Goal: Task Accomplishment & Management: Manage account settings

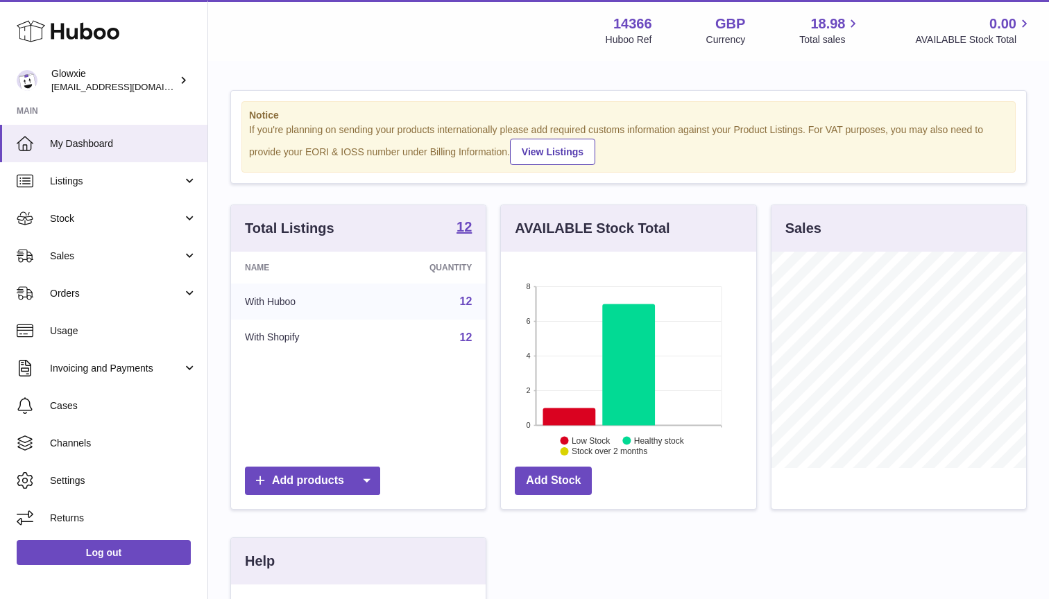
scroll to position [216, 255]
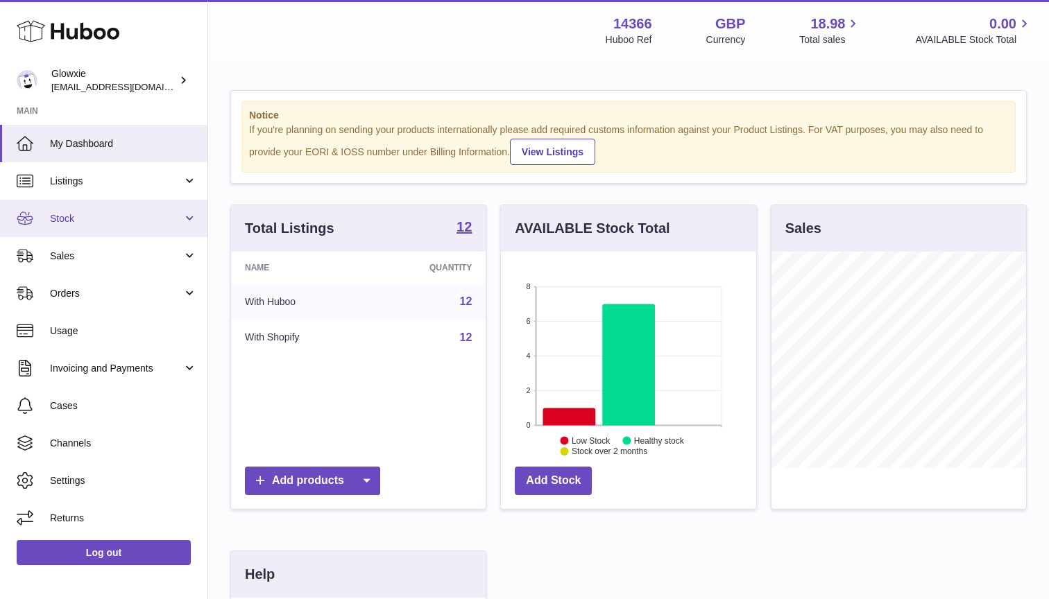
click at [138, 222] on span "Stock" at bounding box center [116, 218] width 133 height 13
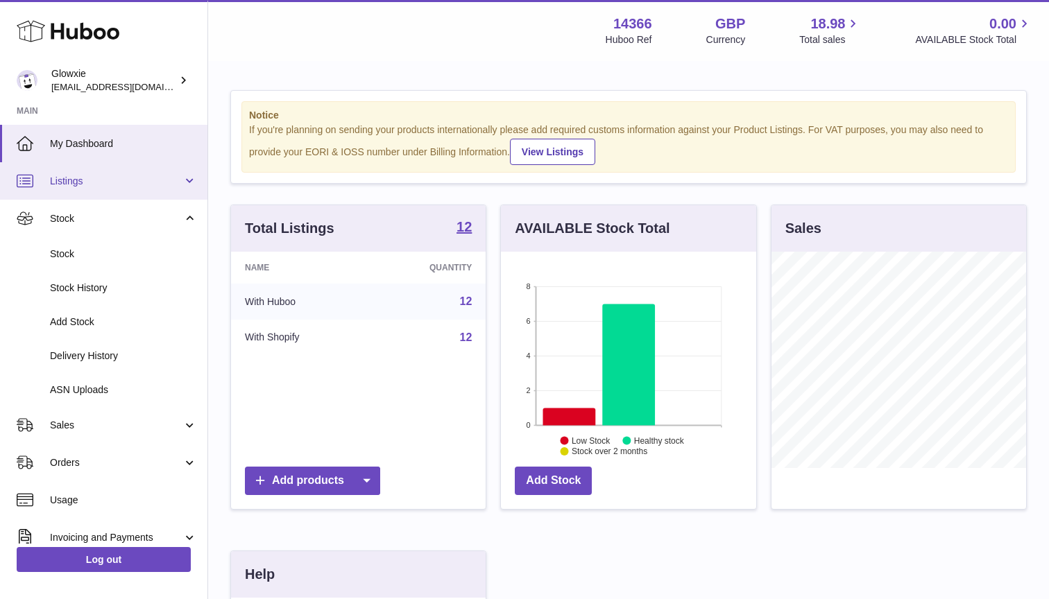
click at [139, 187] on link "Listings" at bounding box center [103, 180] width 207 height 37
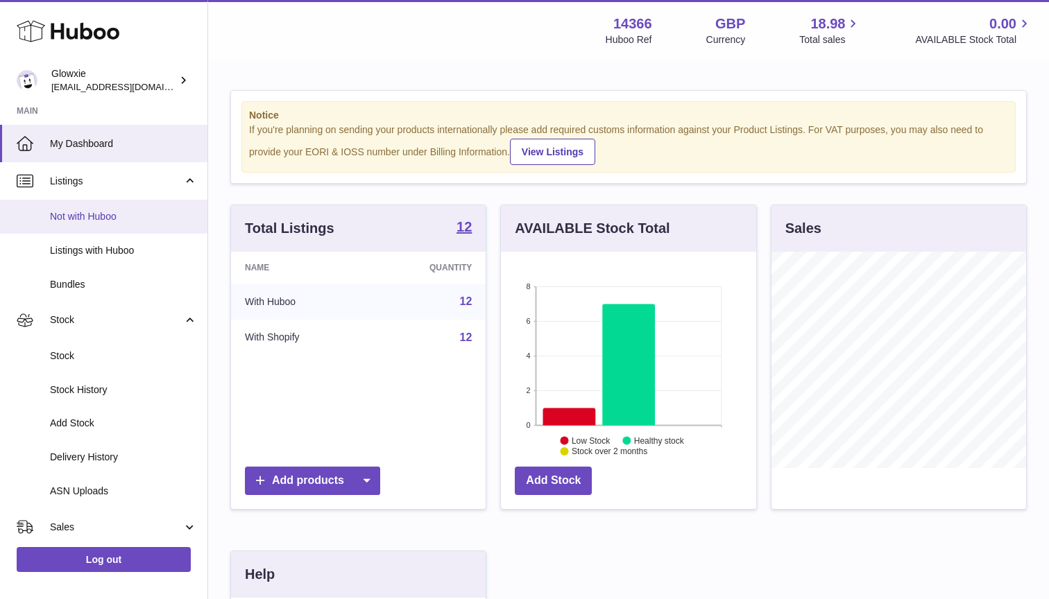
click at [112, 215] on span "Not with Huboo" at bounding box center [123, 216] width 147 height 13
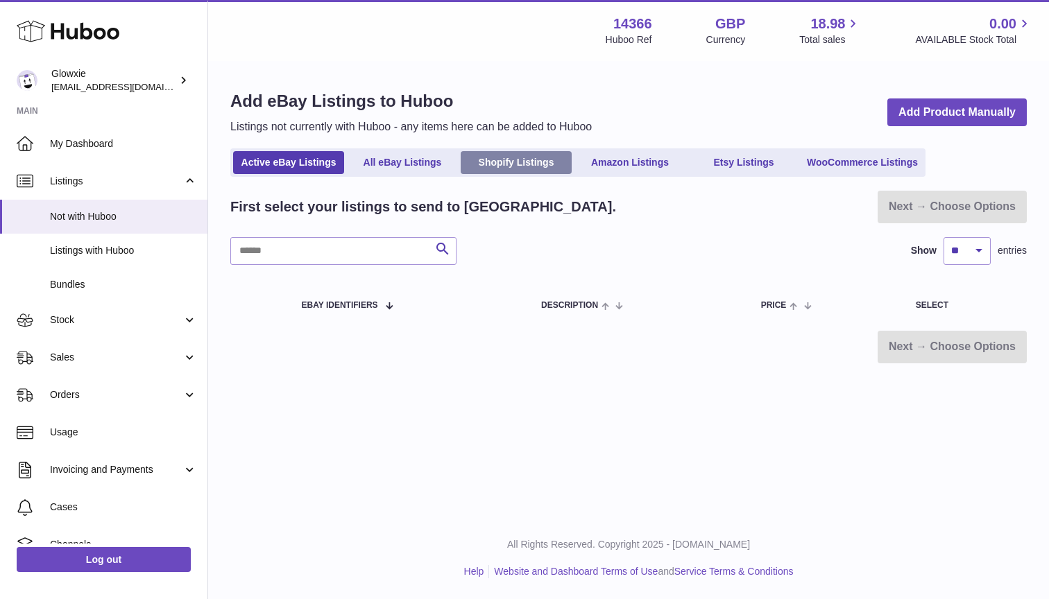
click at [533, 160] on link "Shopify Listings" at bounding box center [516, 162] width 111 height 23
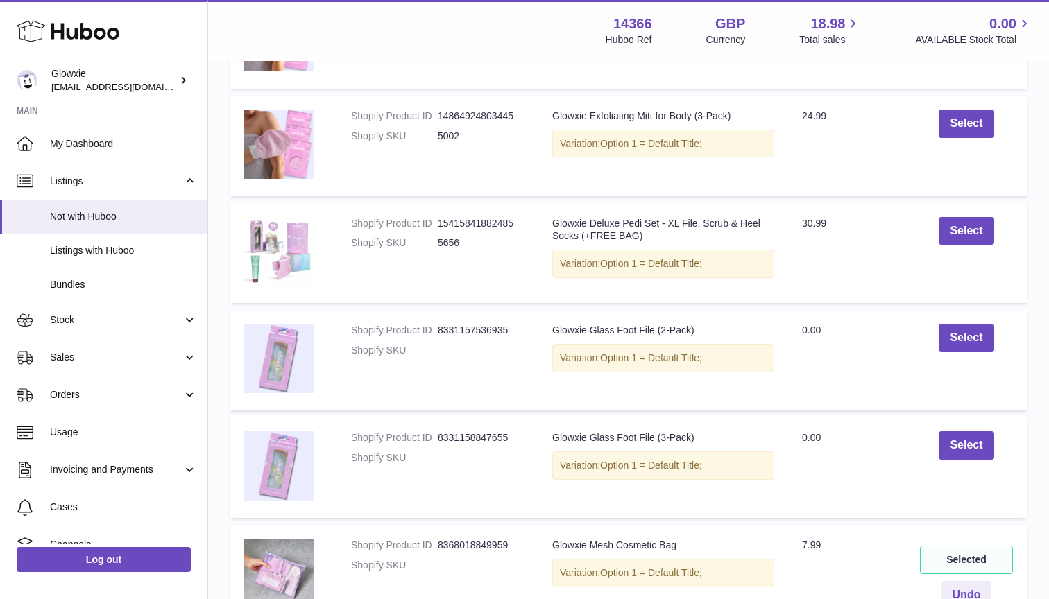
scroll to position [341, 0]
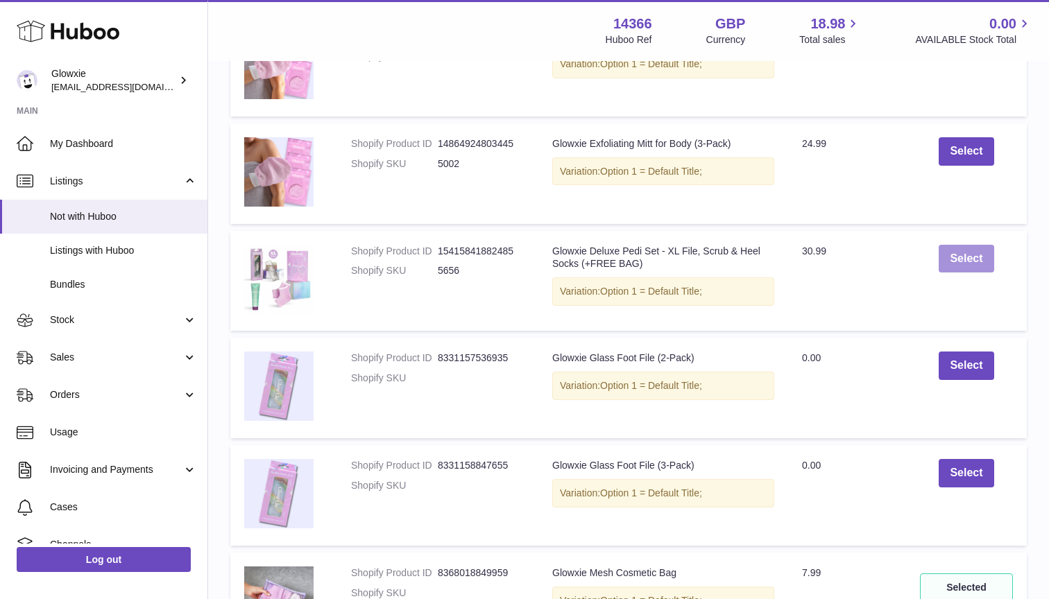
click at [967, 262] on button "Select" at bounding box center [966, 259] width 55 height 28
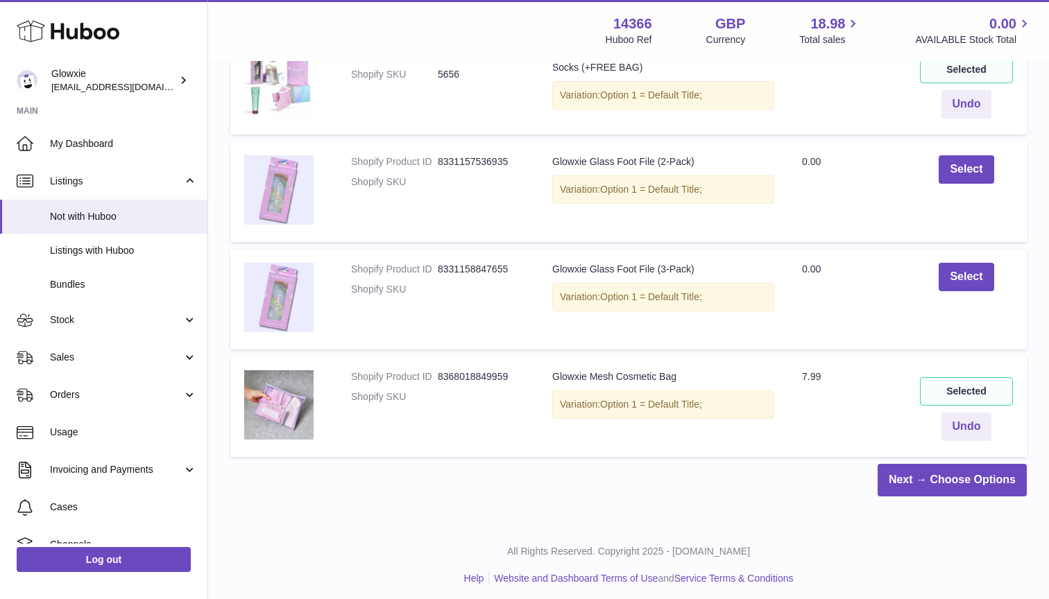
scroll to position [536, 0]
click at [952, 470] on link "Next → Choose Options" at bounding box center [952, 481] width 149 height 33
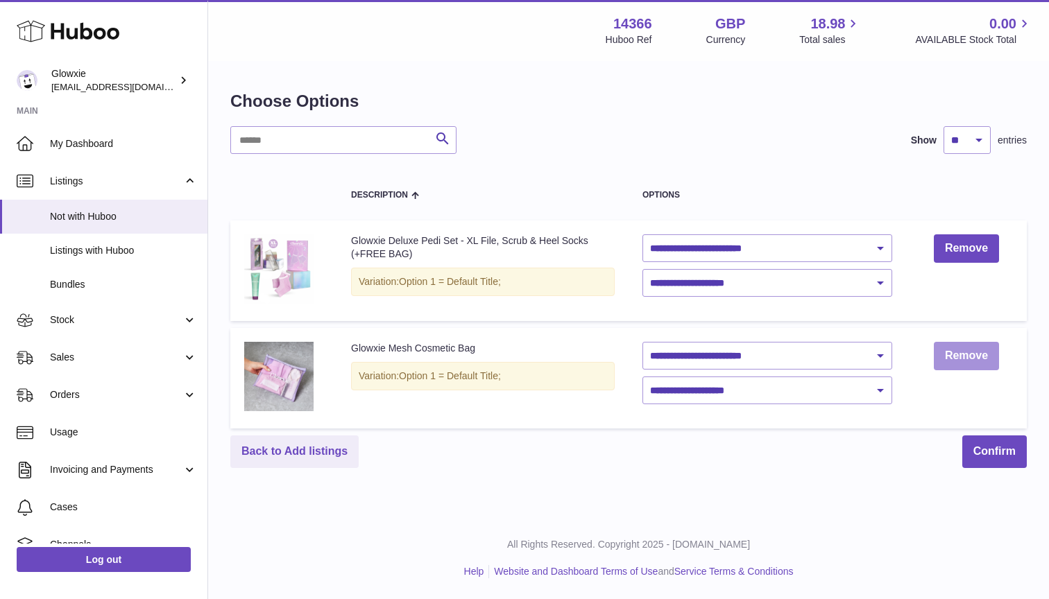
click at [968, 360] on link "Remove" at bounding box center [966, 356] width 65 height 28
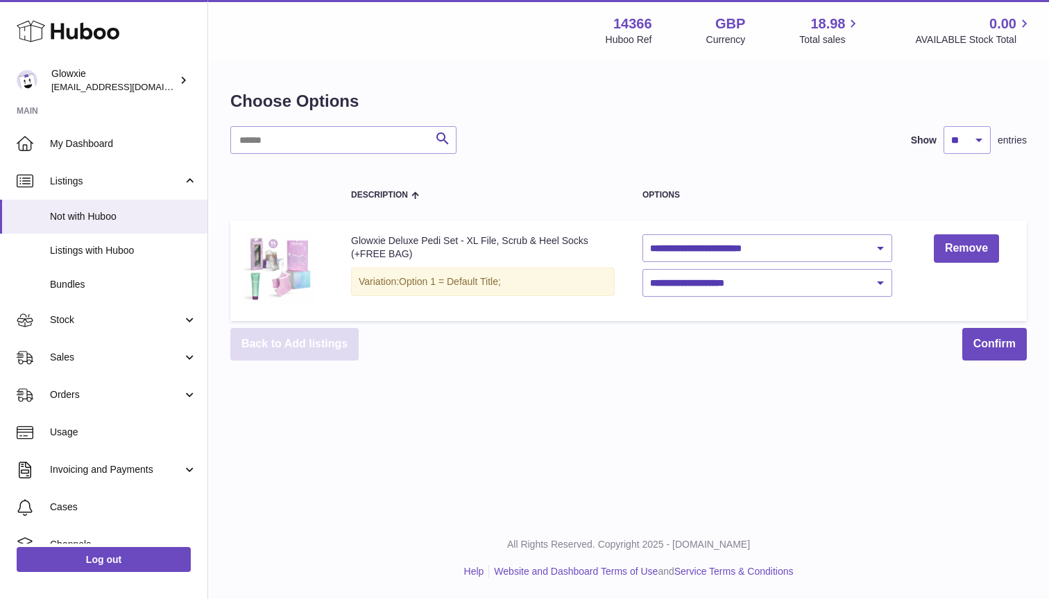
click at [307, 328] on link "Back to Add listings" at bounding box center [294, 344] width 128 height 33
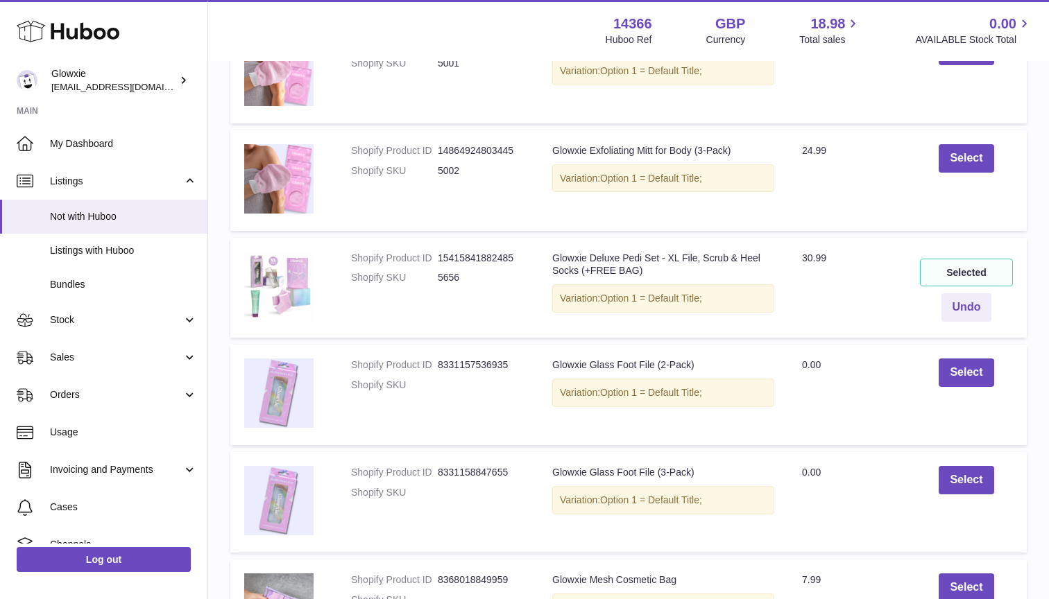
scroll to position [412, 0]
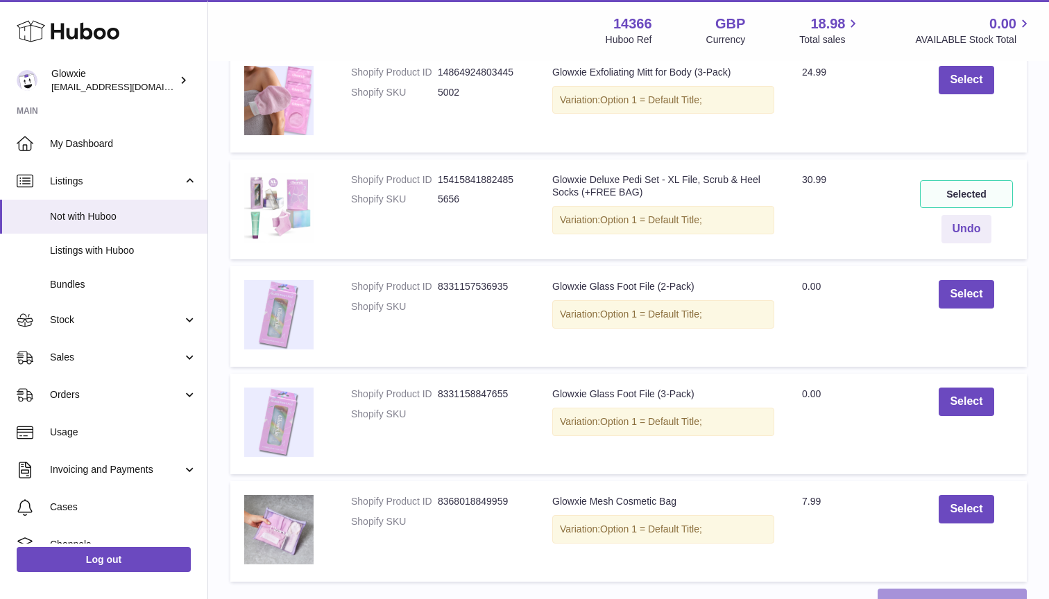
click at [901, 590] on link "Next → Choose Options" at bounding box center [952, 605] width 149 height 33
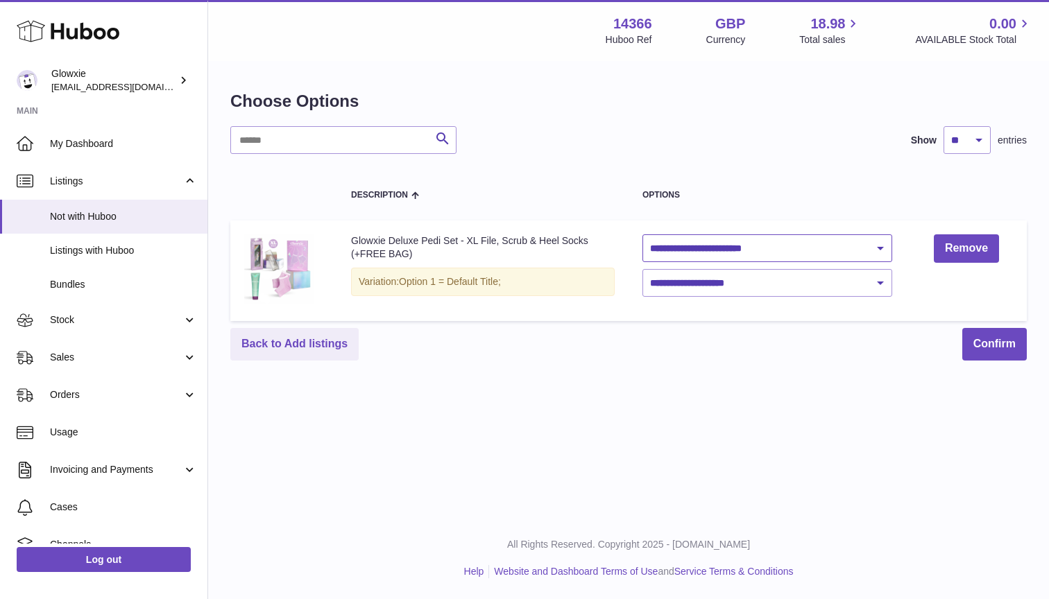
select select "********"
click at [63, 217] on span "Not with Huboo" at bounding box center [123, 216] width 147 height 13
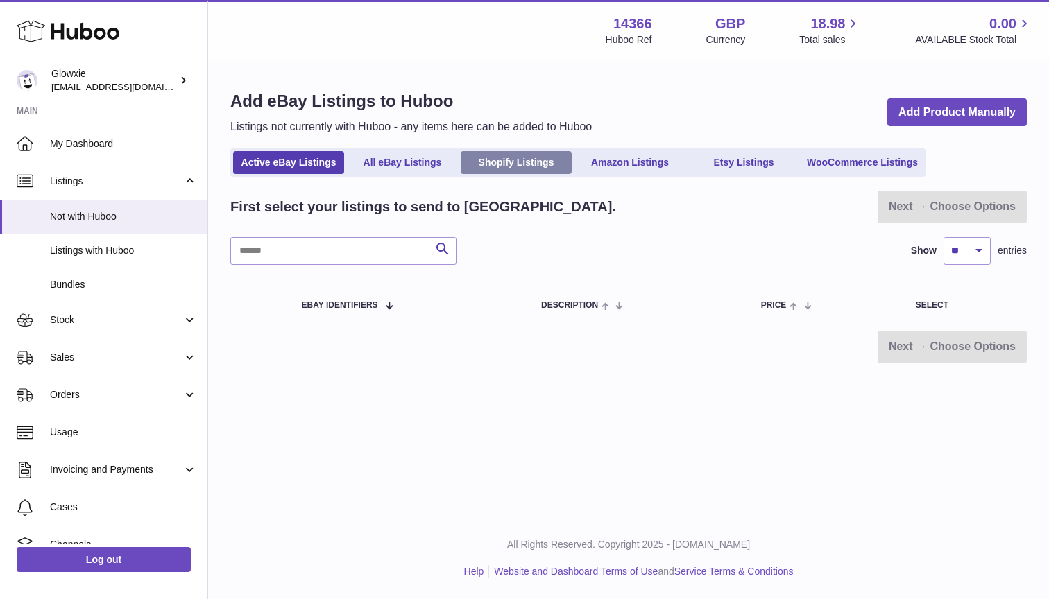
click at [541, 164] on link "Shopify Listings" at bounding box center [516, 162] width 111 height 23
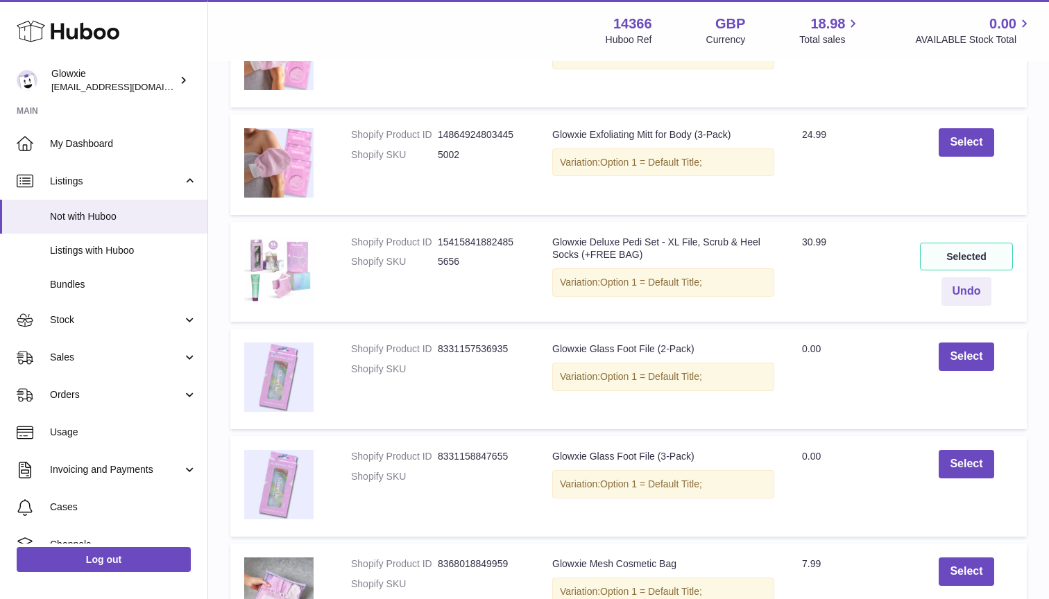
scroll to position [252, 0]
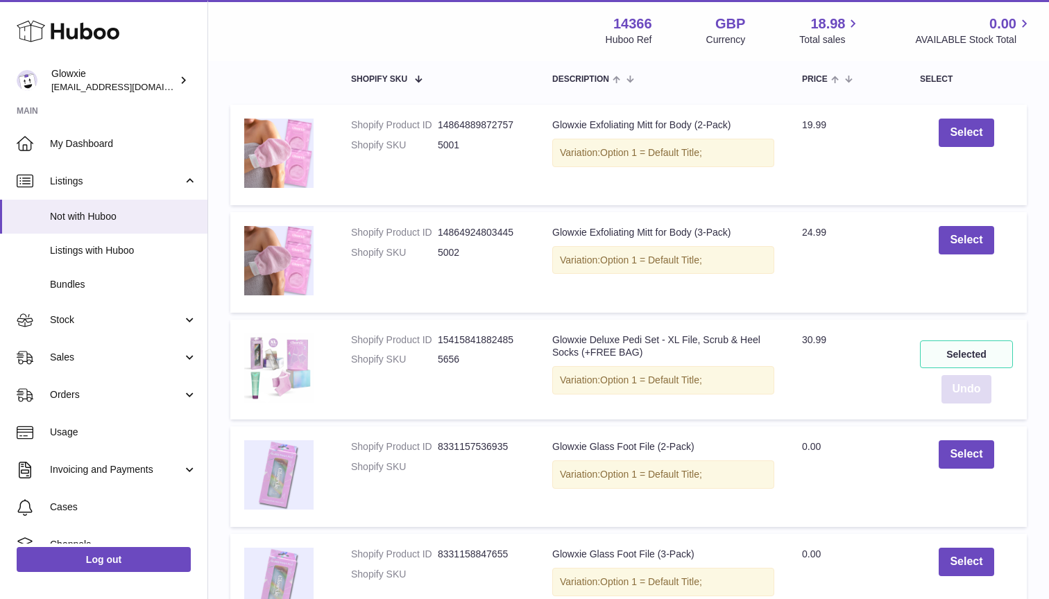
click at [979, 389] on button "Undo" at bounding box center [966, 389] width 51 height 28
click at [968, 366] on td "Select" at bounding box center [966, 370] width 121 height 101
click at [966, 353] on button "Select" at bounding box center [966, 348] width 55 height 28
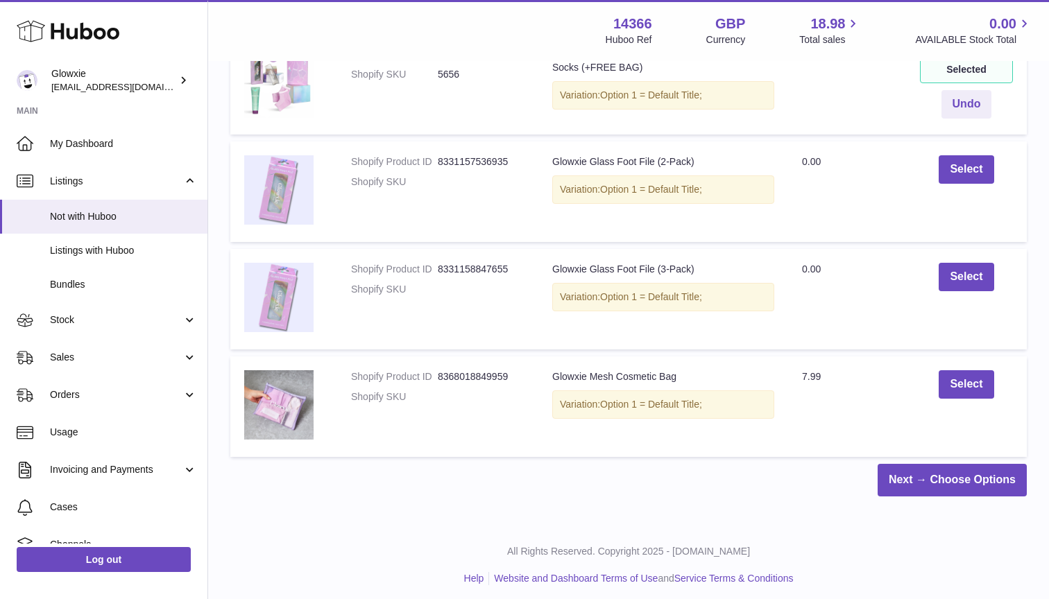
scroll to position [536, 0]
click at [934, 487] on link "Next → Choose Options" at bounding box center [952, 481] width 149 height 33
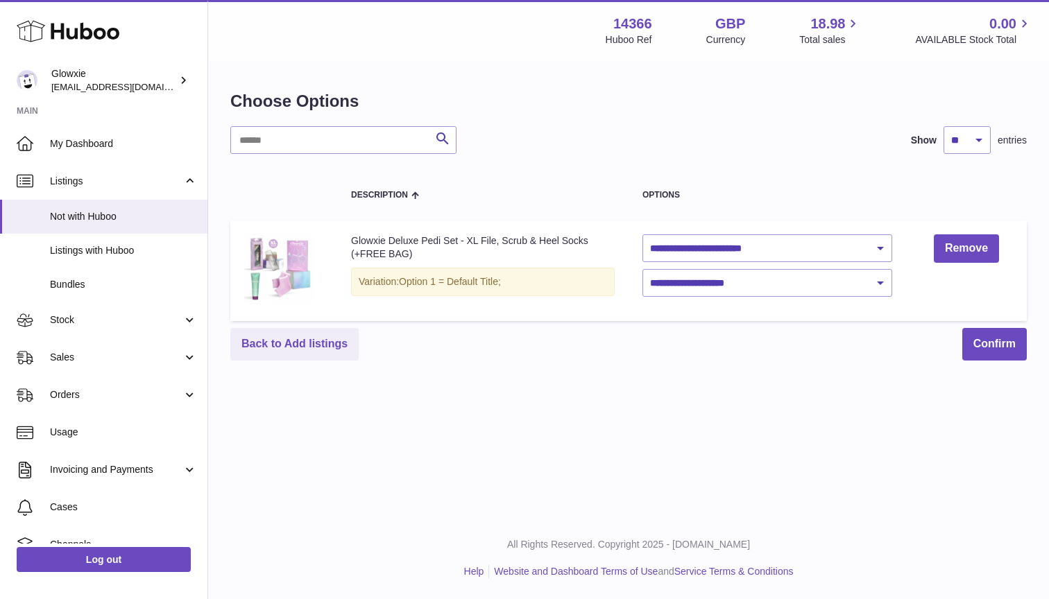
click at [796, 264] on td "**********" at bounding box center [768, 271] width 278 height 101
select select "********"
click at [980, 352] on button "Confirm" at bounding box center [994, 344] width 65 height 33
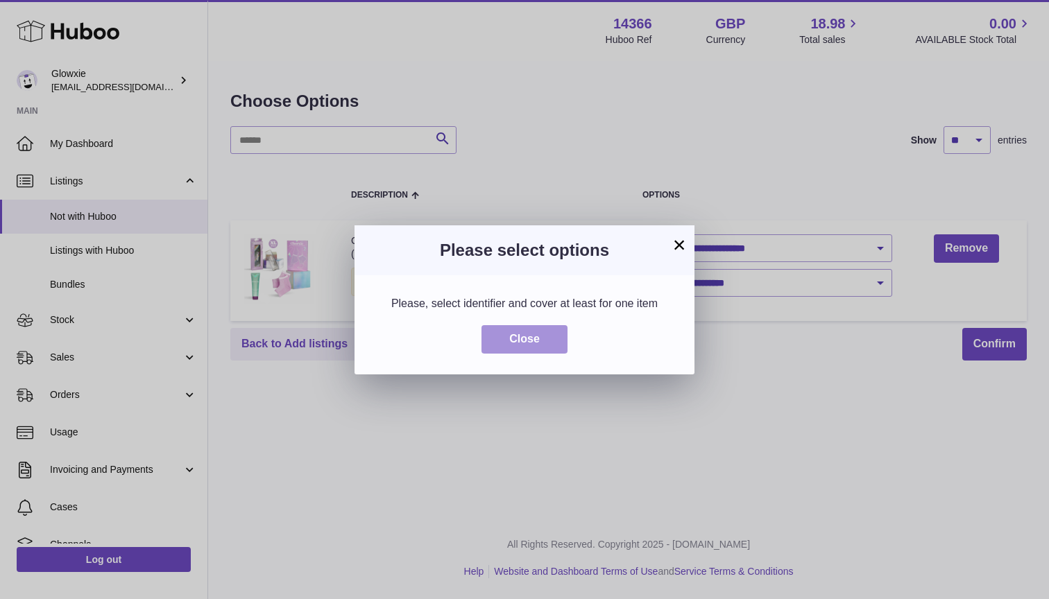
click at [563, 332] on button "Close" at bounding box center [524, 339] width 86 height 28
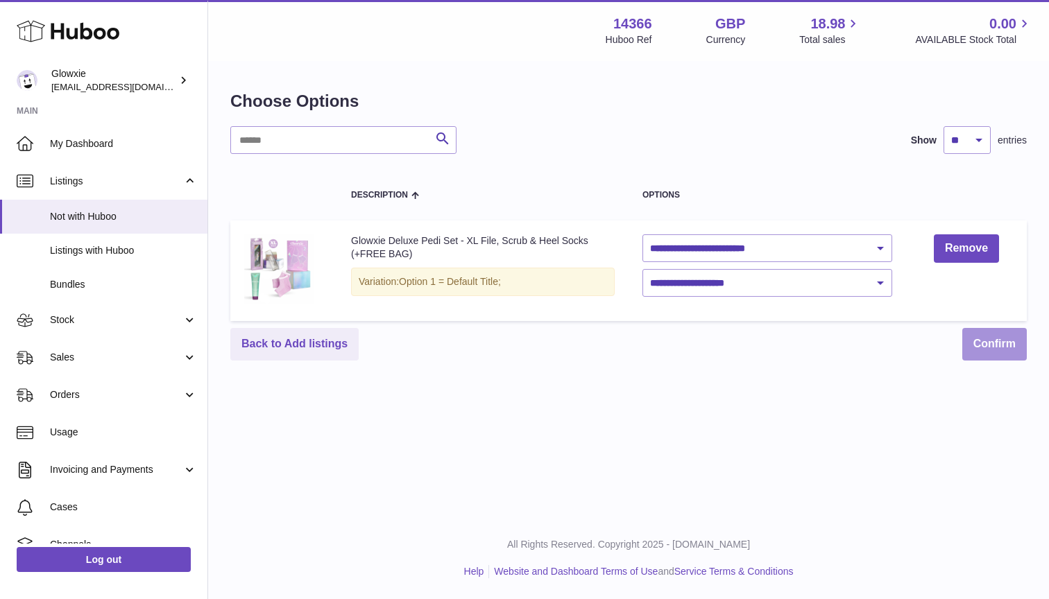
click at [980, 355] on button "Confirm" at bounding box center [994, 344] width 65 height 33
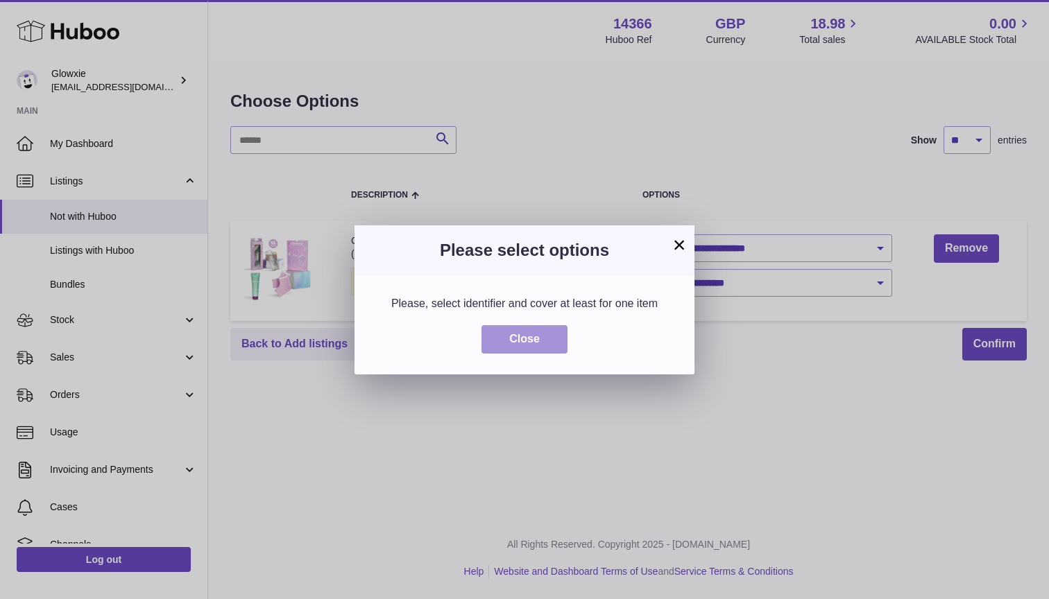
click at [538, 345] on button "Close" at bounding box center [524, 339] width 86 height 28
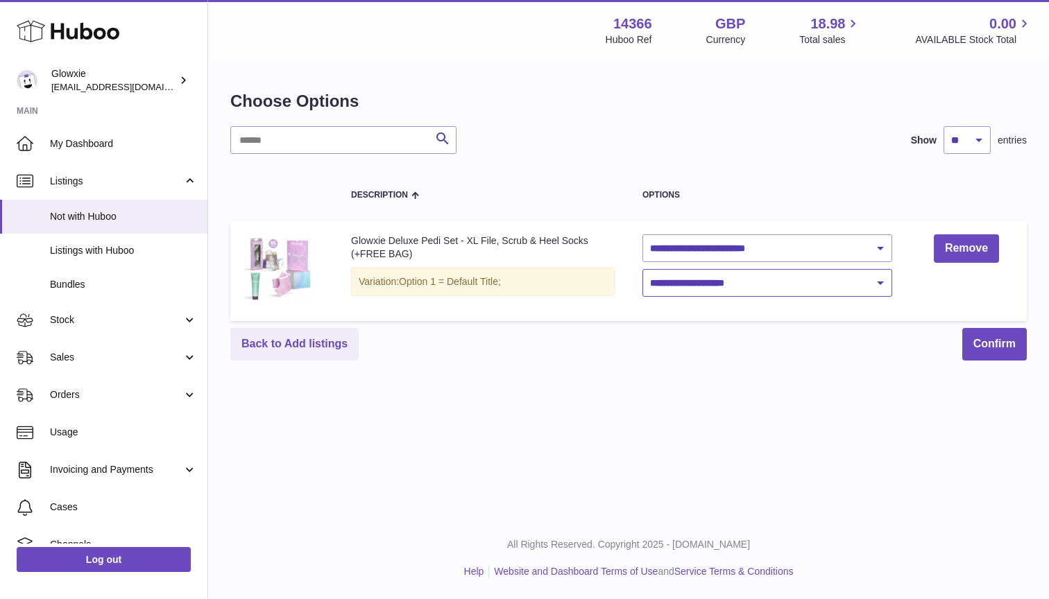
select select "****"
click at [1019, 348] on button "Confirm" at bounding box center [994, 344] width 65 height 33
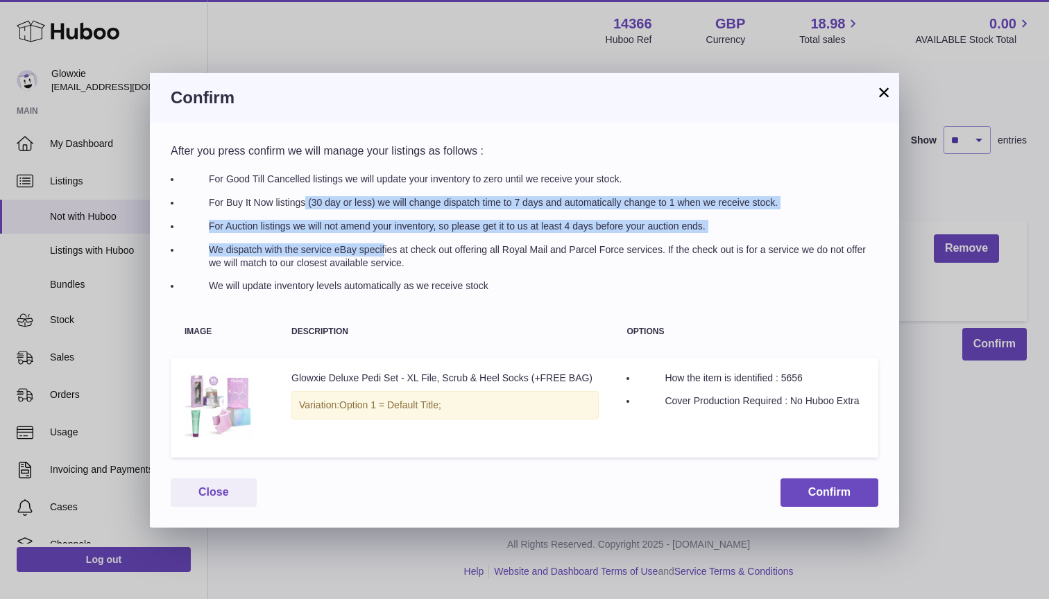
drag, startPoint x: 220, startPoint y: 200, endPoint x: 292, endPoint y: 243, distance: 84.0
click at [292, 243] on ul "For Good Till Cancelled listings we will update your inventory to zero until we…" at bounding box center [529, 233] width 697 height 120
click at [292, 244] on li "We dispatch with the service eBay specifies at check out offering all Royal Mai…" at bounding box center [529, 257] width 697 height 26
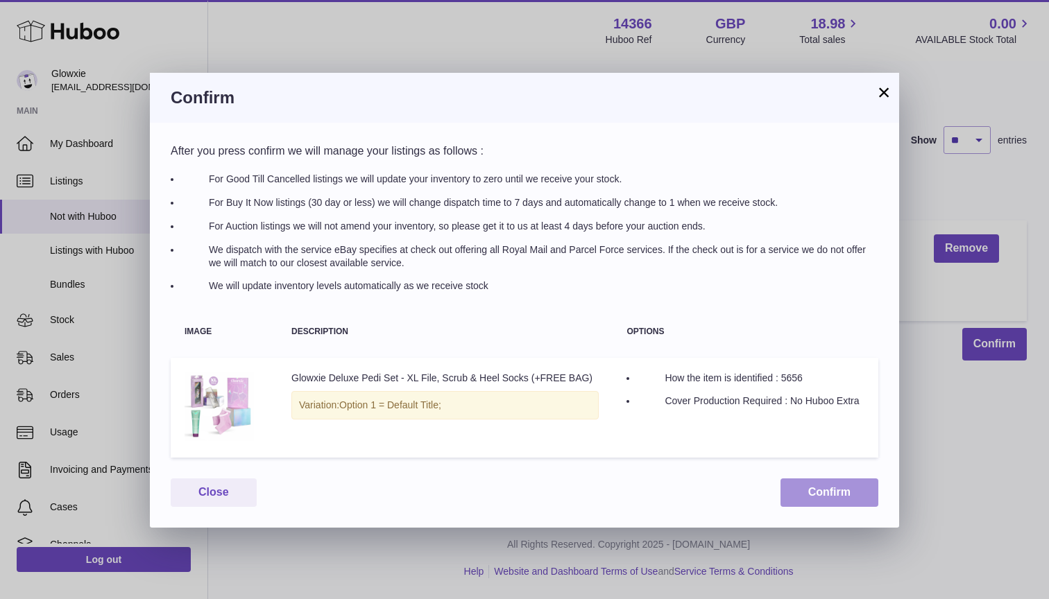
click at [820, 495] on button "Confirm" at bounding box center [829, 493] width 98 height 28
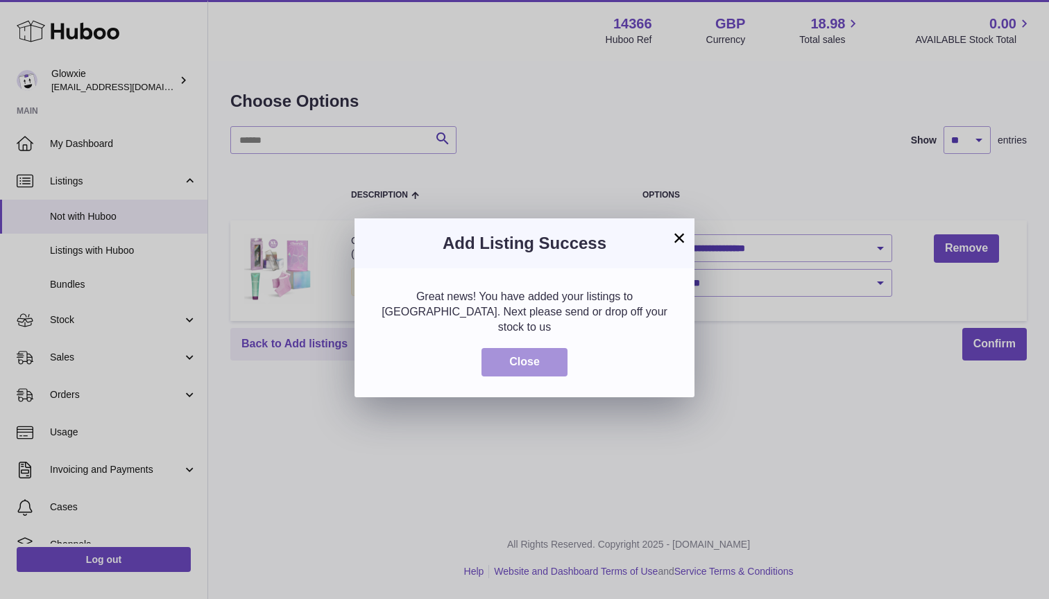
click at [557, 348] on button "Close" at bounding box center [524, 362] width 86 height 28
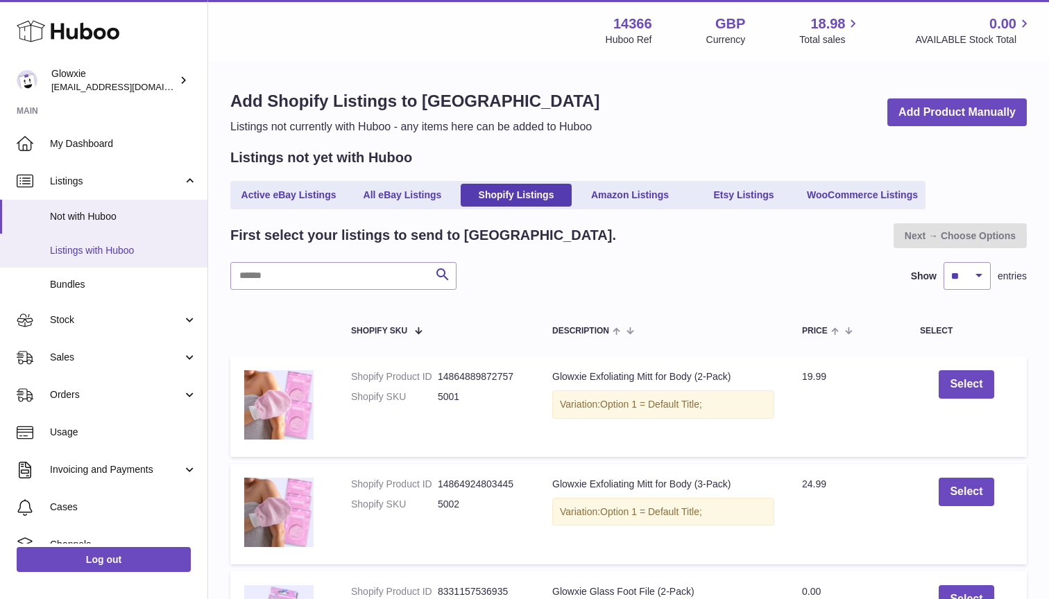
scroll to position [10, 0]
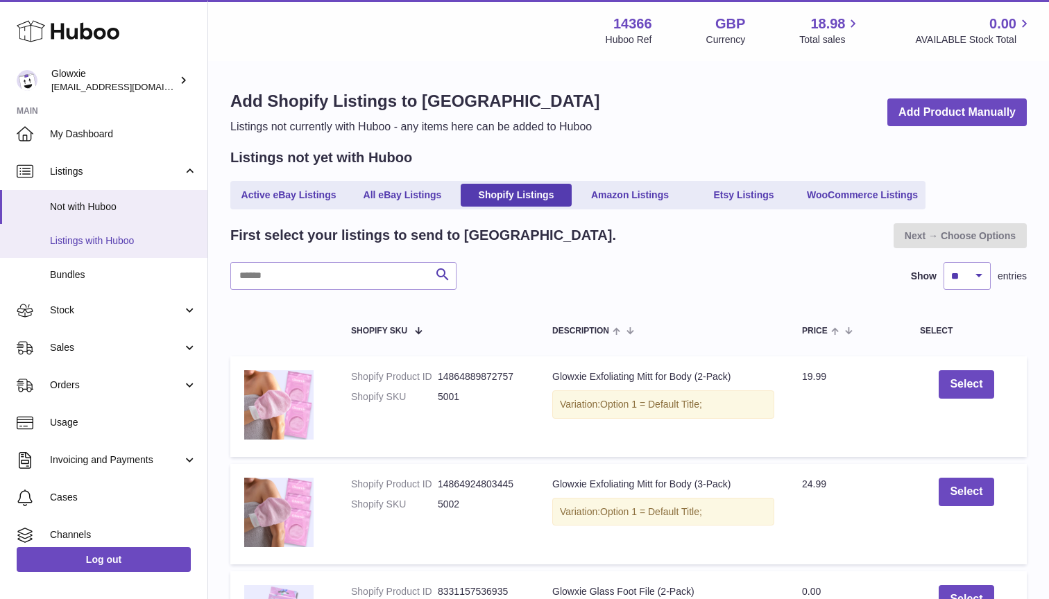
click at [105, 243] on span "Listings with Huboo" at bounding box center [123, 240] width 147 height 13
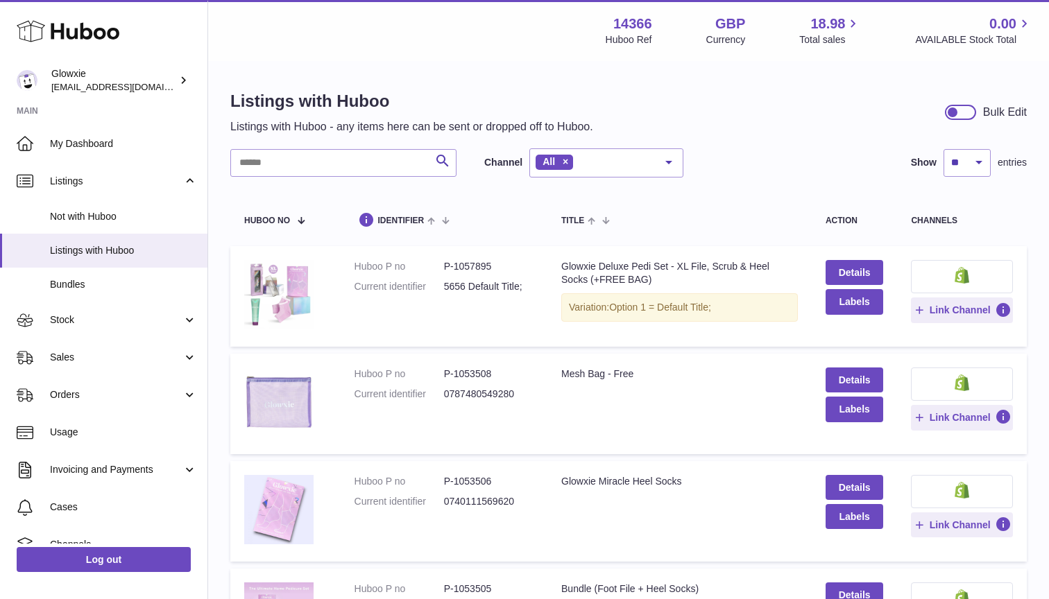
click at [681, 306] on span "Option 1 = Default Title;" at bounding box center [660, 307] width 102 height 11
click at [696, 334] on td "Title Glowxie Deluxe Pedi Set - XL File, Scrub & Heel Socks (+FREE BAG) Variati…" at bounding box center [679, 296] width 264 height 101
click at [731, 301] on div "Variation: Option 1 = Default Title;" at bounding box center [679, 307] width 237 height 28
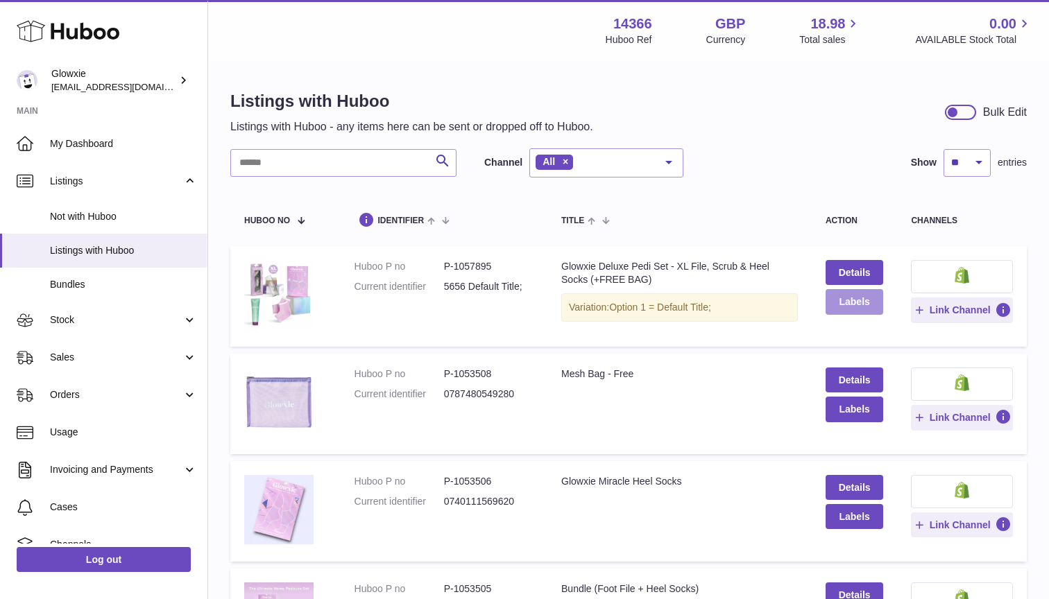
click at [843, 312] on button "Labels" at bounding box center [855, 301] width 58 height 25
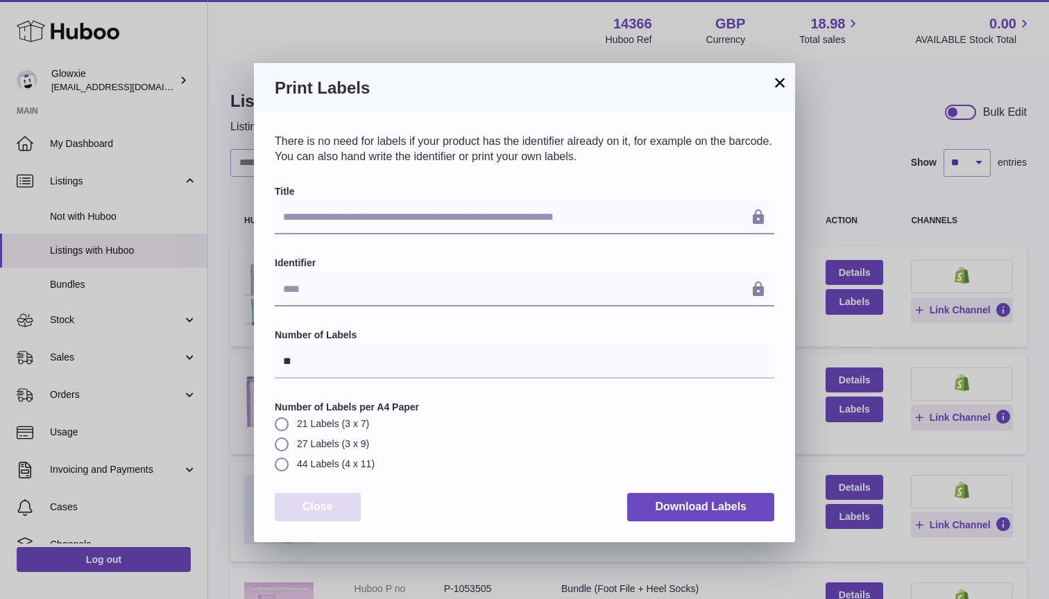
click at [331, 506] on button "Close" at bounding box center [318, 507] width 86 height 28
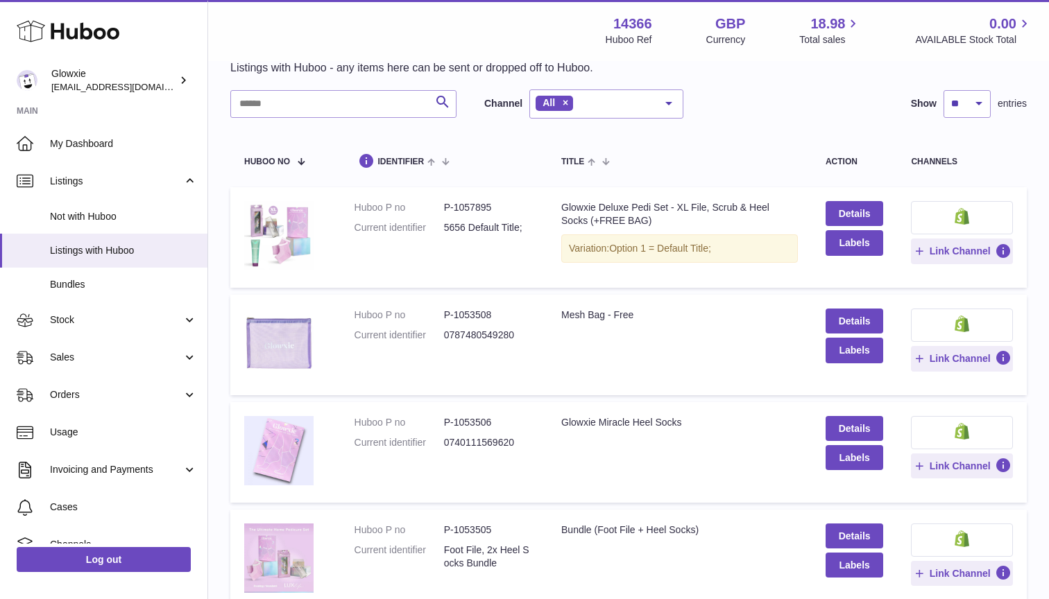
scroll to position [58, 0]
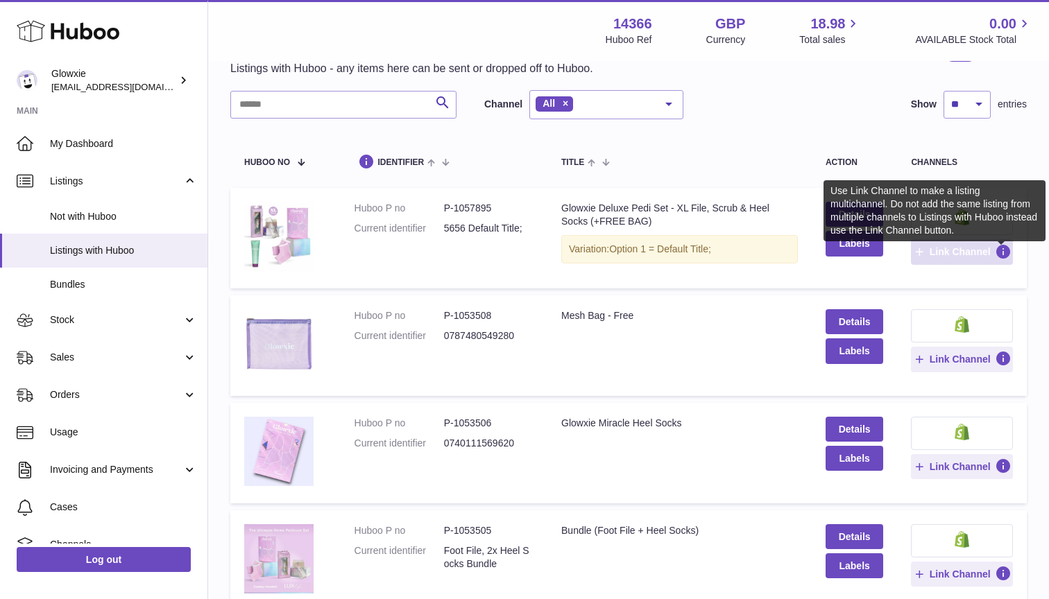
click at [963, 246] on span "Link Channel" at bounding box center [960, 252] width 61 height 12
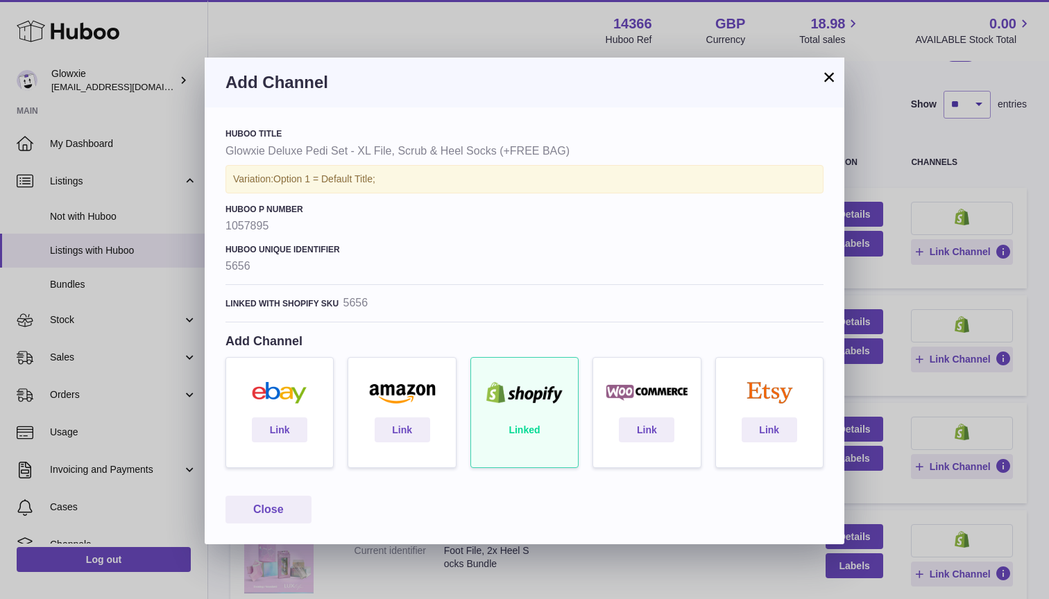
scroll to position [1, 0]
click at [828, 77] on button "×" at bounding box center [829, 77] width 17 height 17
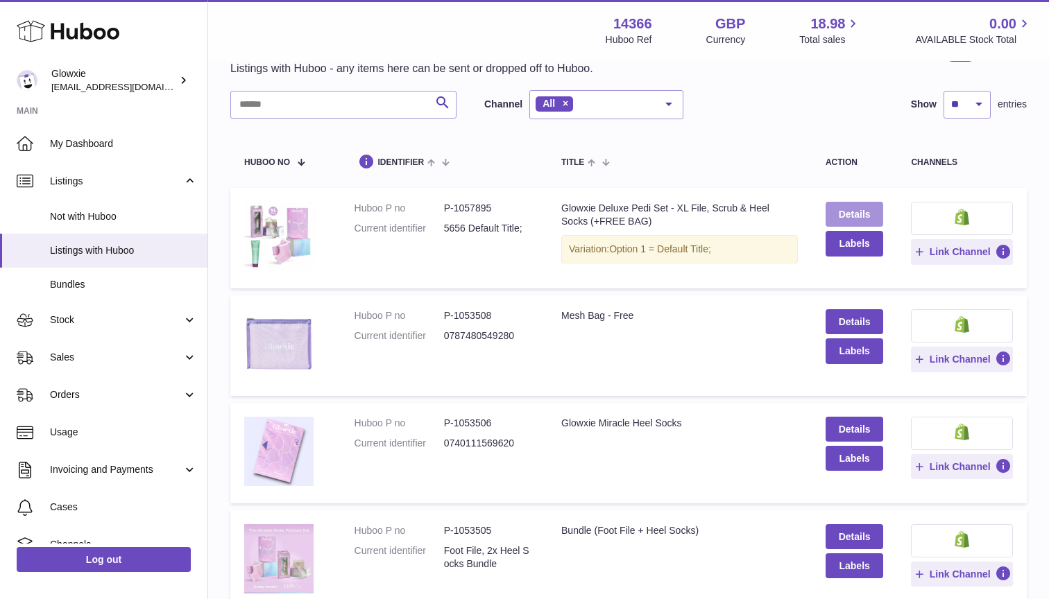
click at [861, 221] on link "Details" at bounding box center [855, 214] width 58 height 25
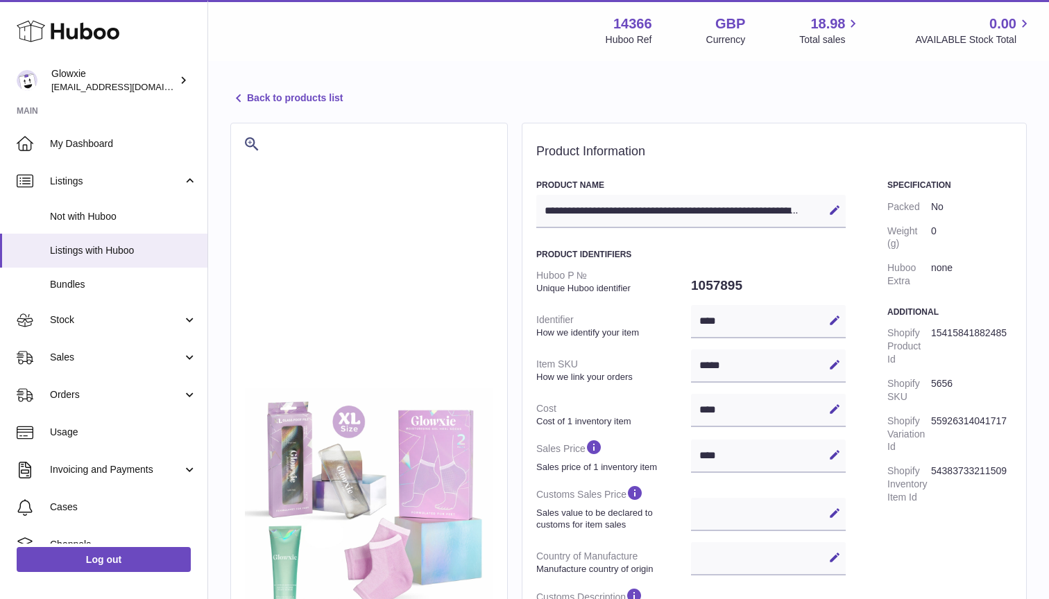
select select
select select "****"
click at [763, 366] on div "***** Edit Cancel Save" at bounding box center [768, 366] width 155 height 33
click at [837, 318] on icon at bounding box center [834, 320] width 12 height 12
click at [765, 321] on input "****" at bounding box center [768, 321] width 155 height 33
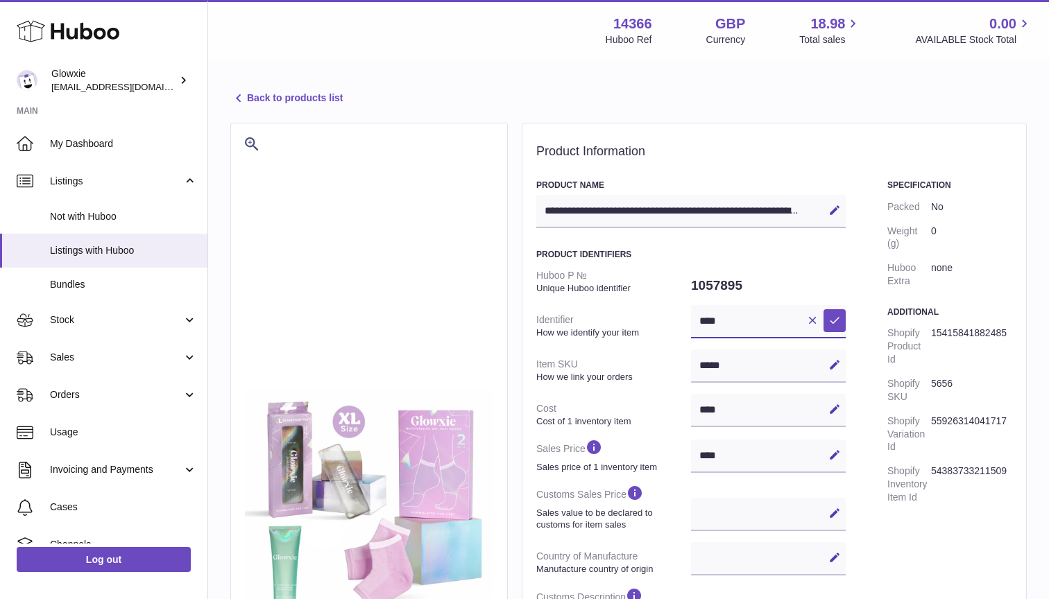
click at [765, 321] on input "****" at bounding box center [768, 321] width 155 height 33
paste input "**********"
click at [839, 322] on icon at bounding box center [834, 320] width 12 height 12
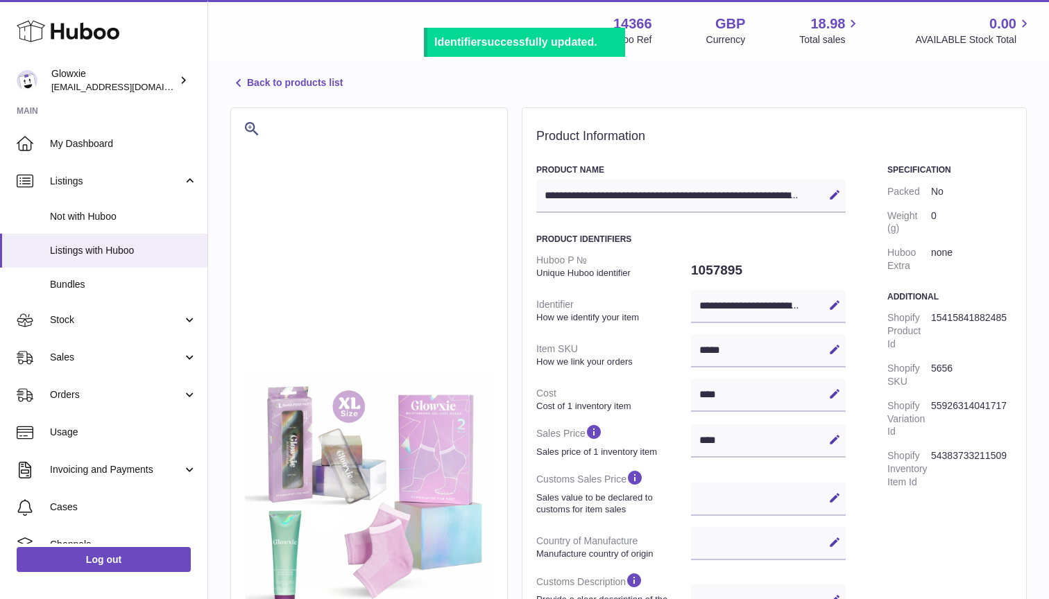
scroll to position [21, 0]
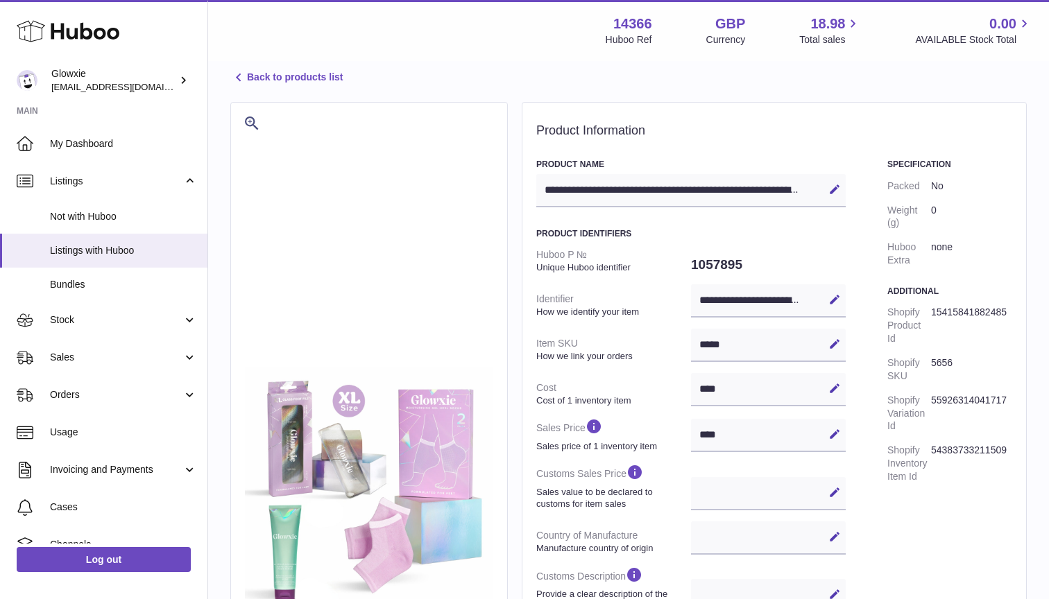
click at [720, 302] on div "**********" at bounding box center [768, 300] width 155 height 33
click at [828, 302] on icon at bounding box center [834, 299] width 12 height 12
drag, startPoint x: 728, startPoint y: 298, endPoint x: 608, endPoint y: 300, distance: 120.0
click at [608, 300] on dl "**********" at bounding box center [690, 504] width 309 height 523
click at [715, 300] on input "**********" at bounding box center [768, 300] width 155 height 33
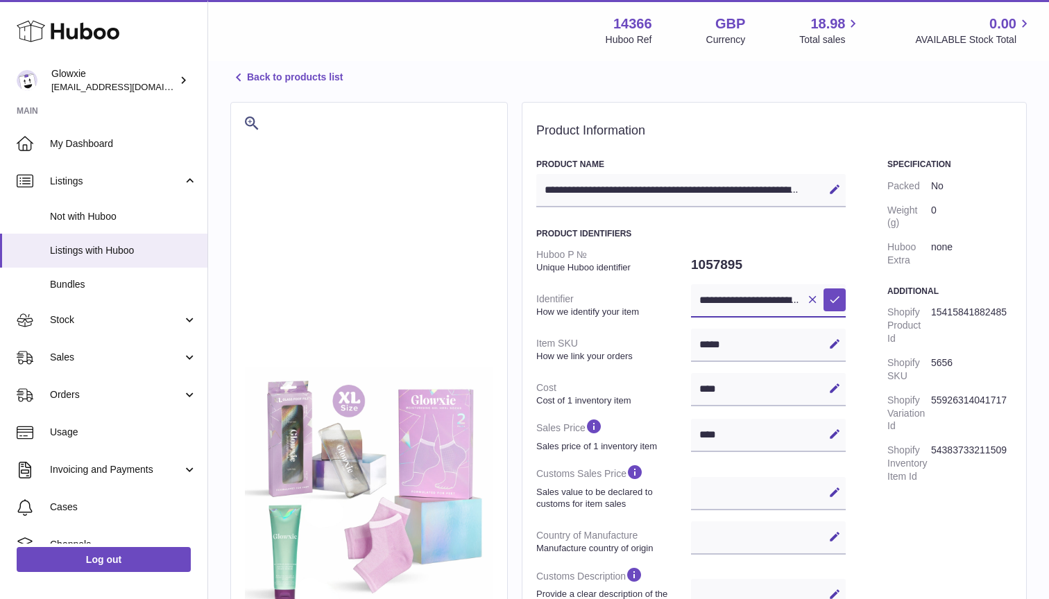
drag, startPoint x: 725, startPoint y: 300, endPoint x: 659, endPoint y: 293, distance: 66.2
click at [659, 293] on dl "**********" at bounding box center [690, 504] width 309 height 523
type input "**********"
click at [843, 297] on button "Save" at bounding box center [835, 300] width 22 height 22
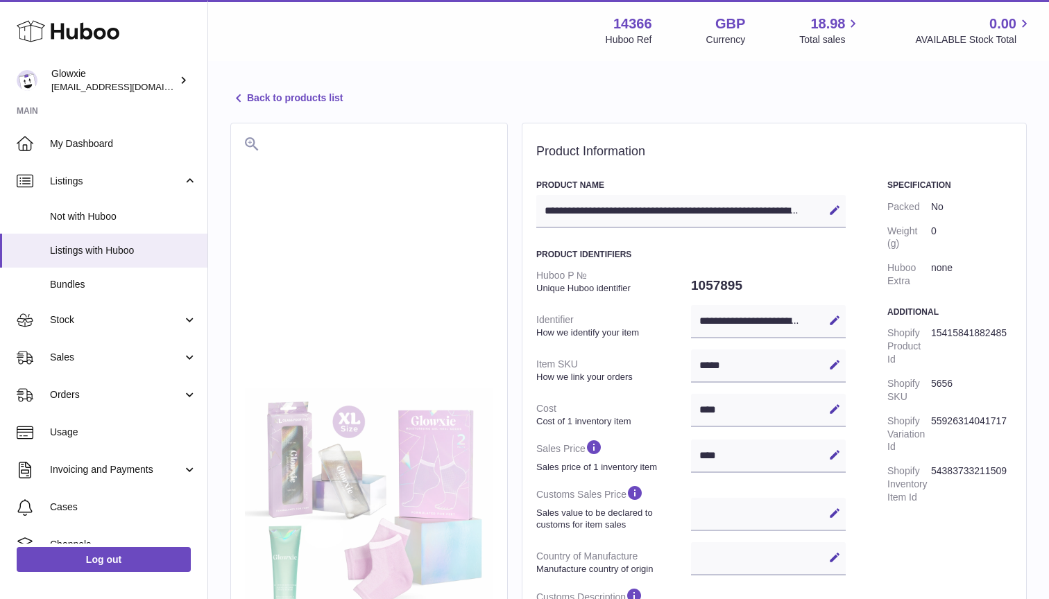
scroll to position [0, 0]
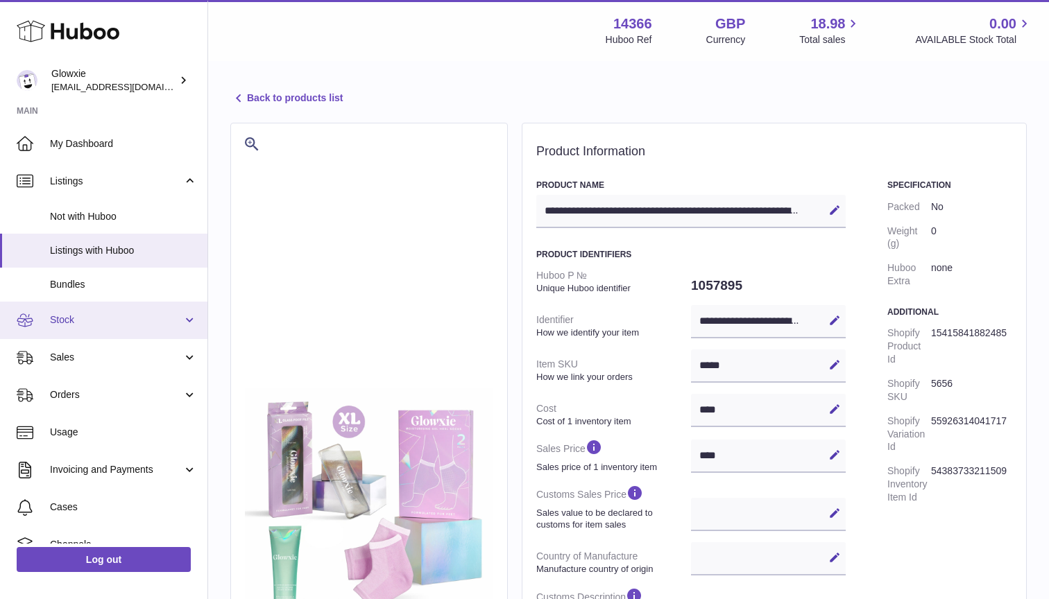
click at [99, 314] on span "Stock" at bounding box center [116, 320] width 133 height 13
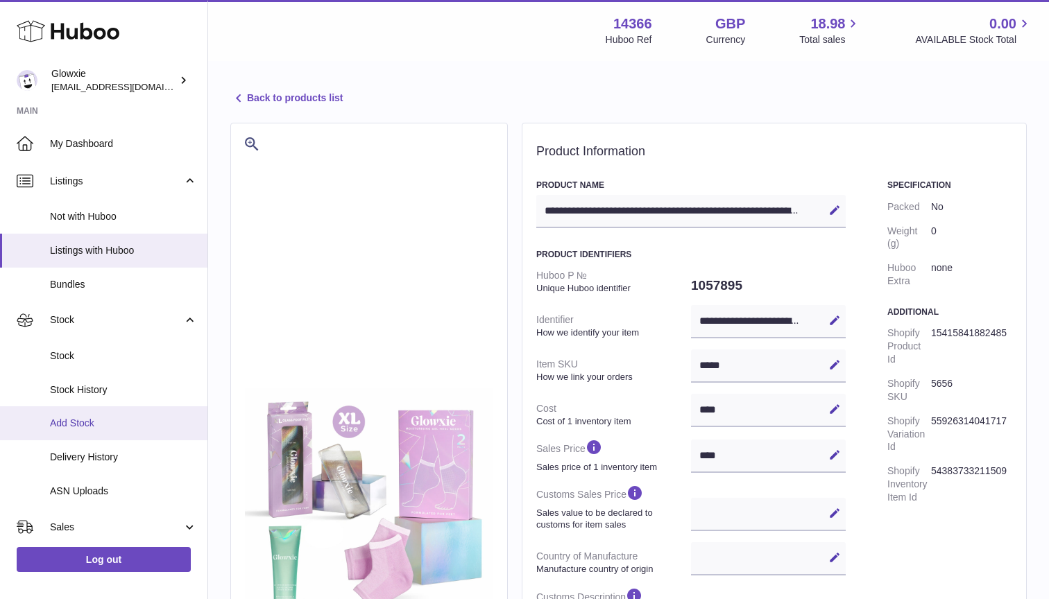
click at [71, 419] on span "Add Stock" at bounding box center [123, 423] width 147 height 13
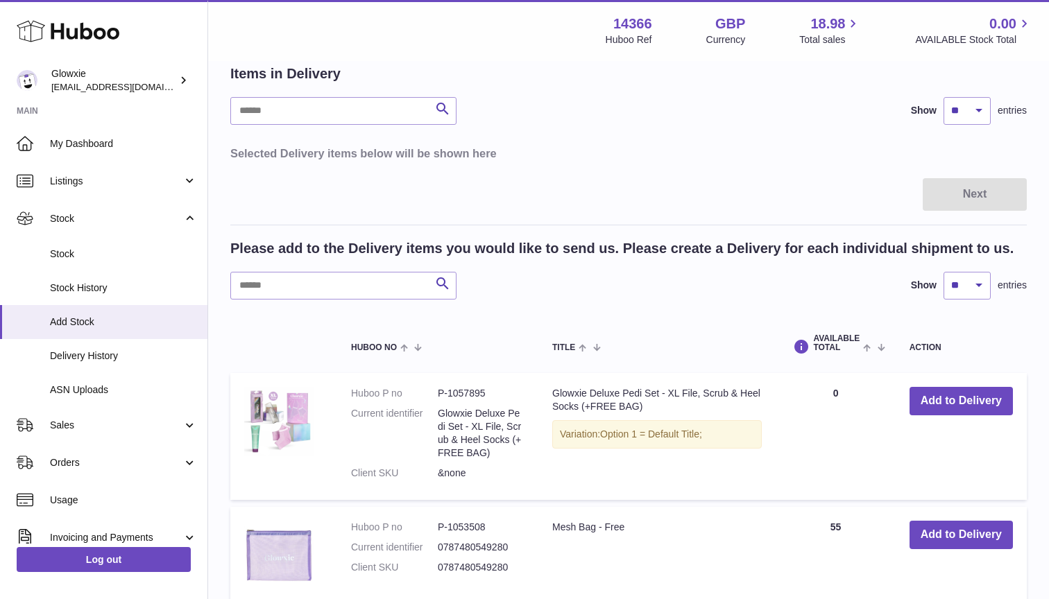
scroll to position [76, 0]
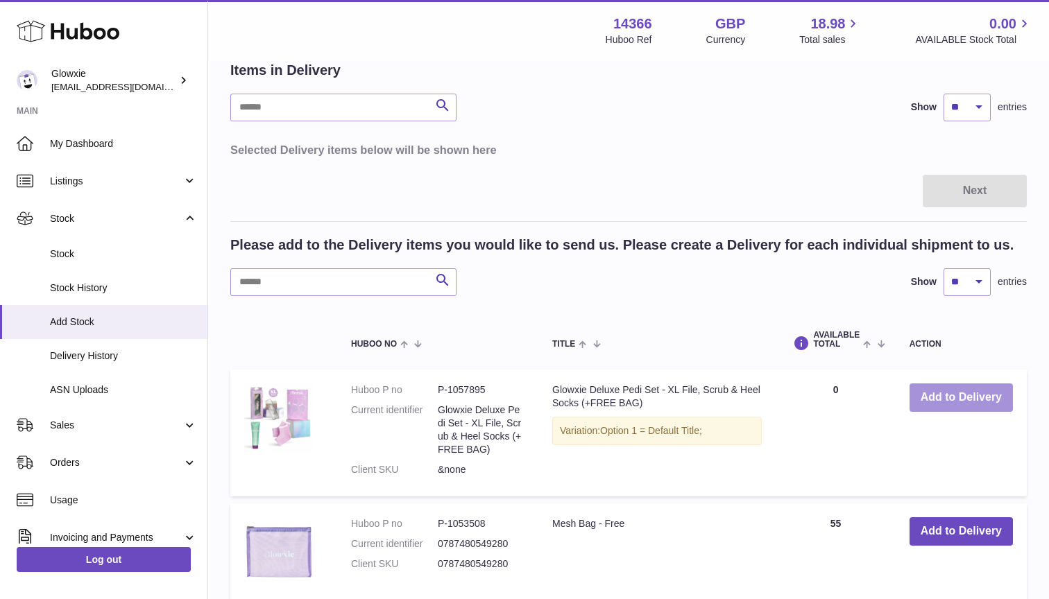
click at [932, 396] on button "Add to Delivery" at bounding box center [961, 398] width 103 height 28
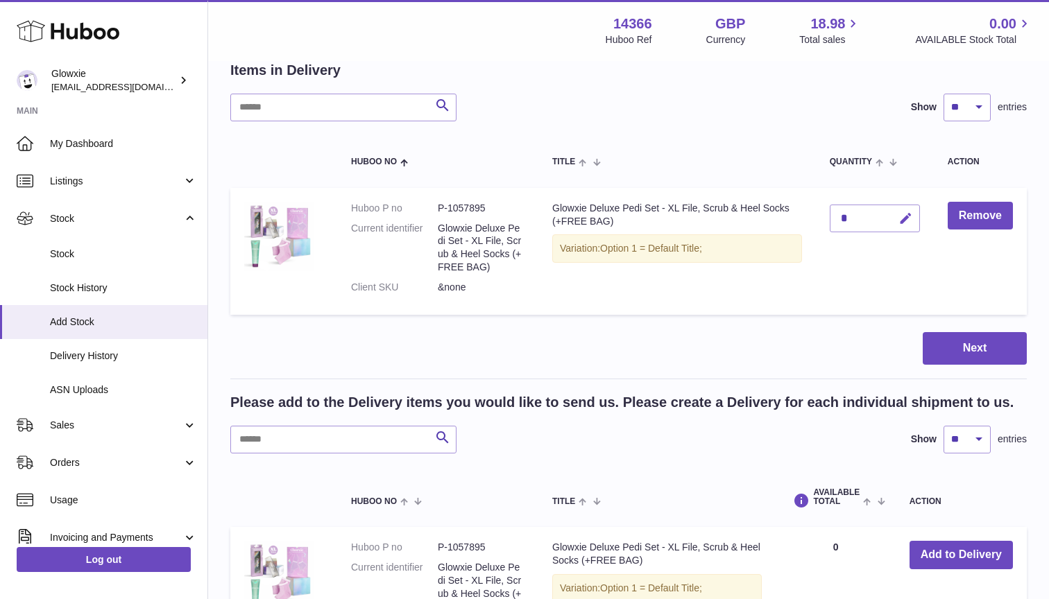
click at [905, 220] on icon "button" at bounding box center [905, 219] width 15 height 15
click at [877, 219] on icon "button" at bounding box center [877, 218] width 12 height 12
click at [857, 218] on div "*" at bounding box center [875, 219] width 90 height 28
click at [846, 216] on div "*" at bounding box center [875, 219] width 90 height 28
